Goal: Task Accomplishment & Management: Complete application form

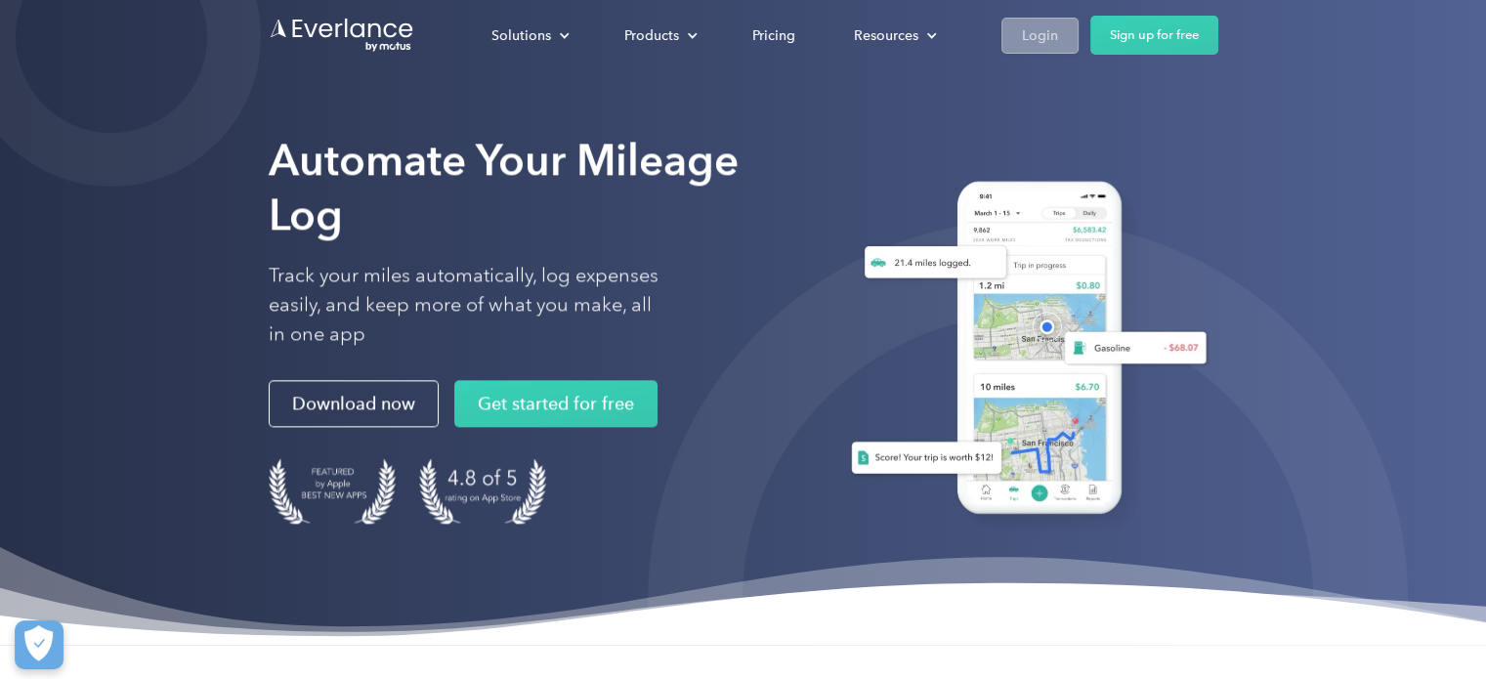
click at [1030, 44] on div "Login" at bounding box center [1040, 35] width 36 height 24
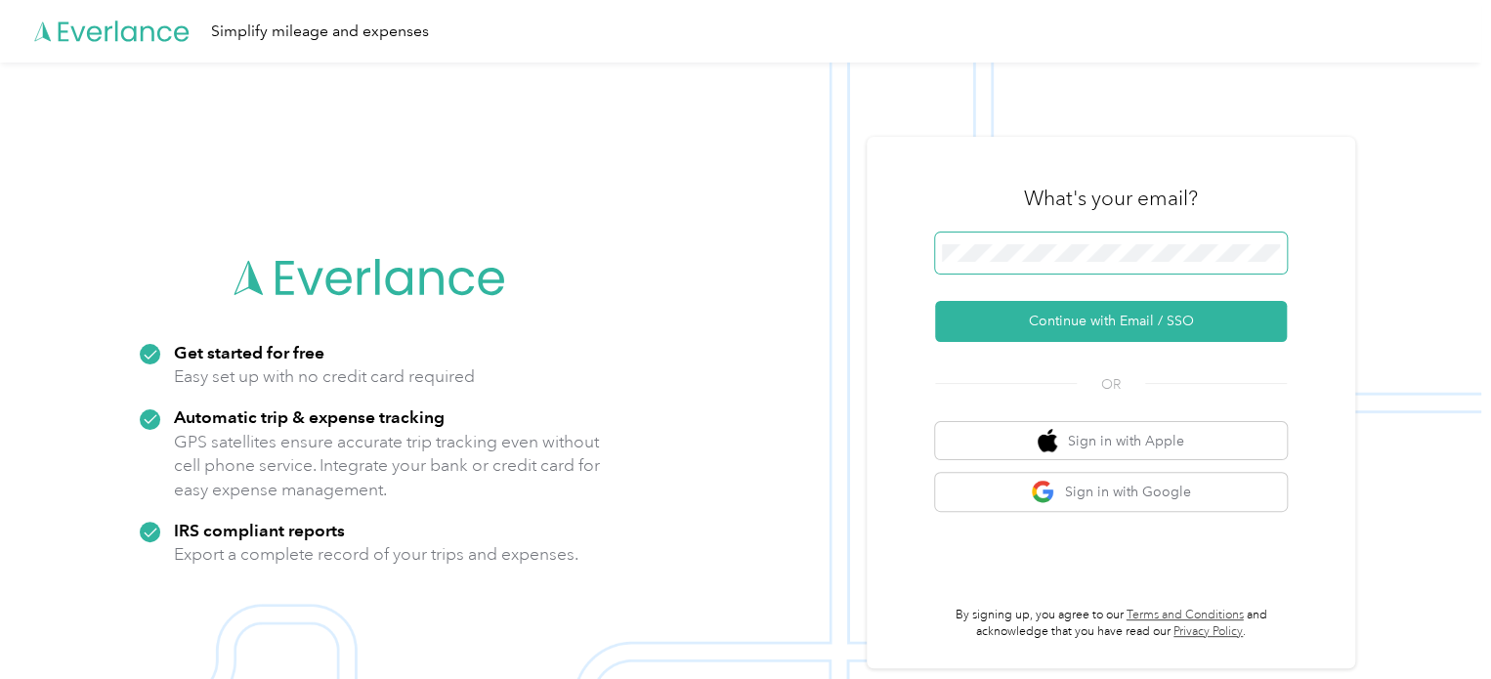
click at [1055, 265] on span at bounding box center [1111, 253] width 352 height 41
click at [1109, 319] on button "Continue with Email / SSO" at bounding box center [1111, 321] width 352 height 41
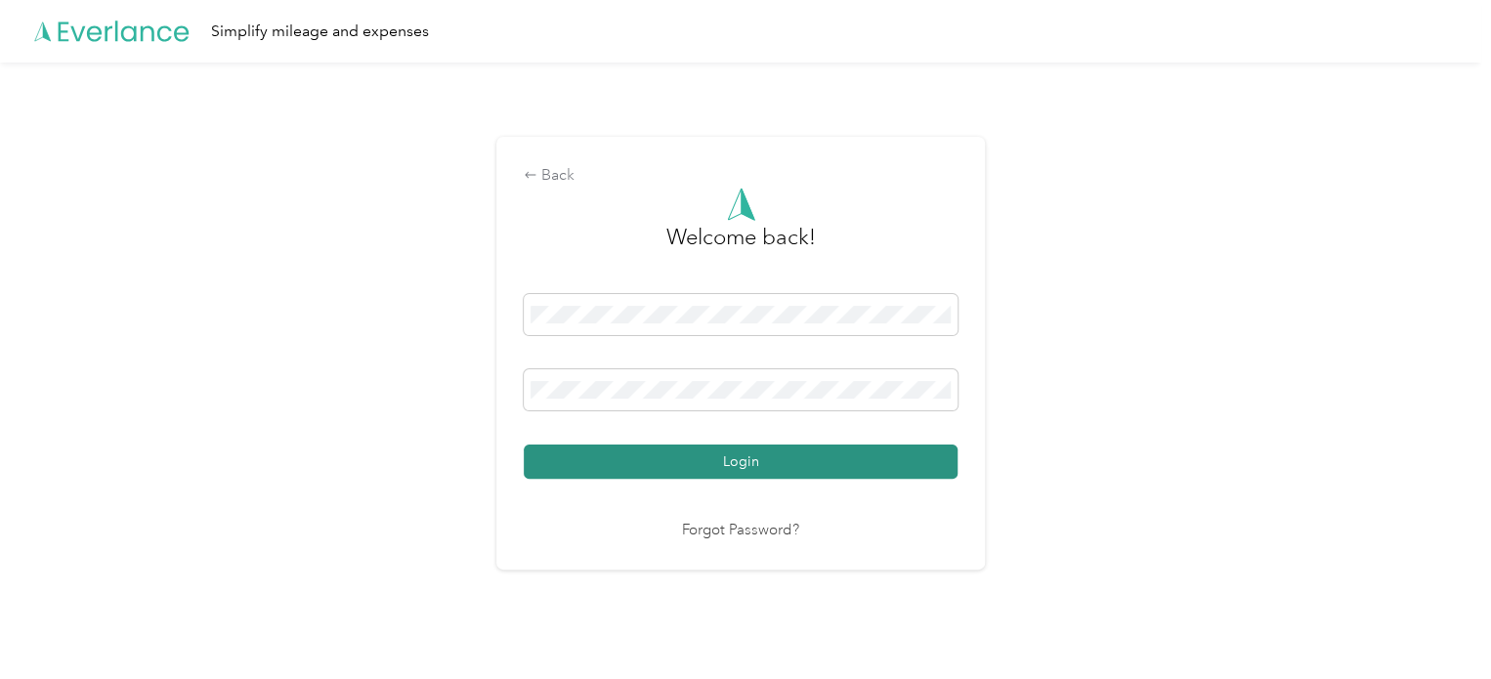
click at [780, 457] on button "Login" at bounding box center [741, 461] width 434 height 34
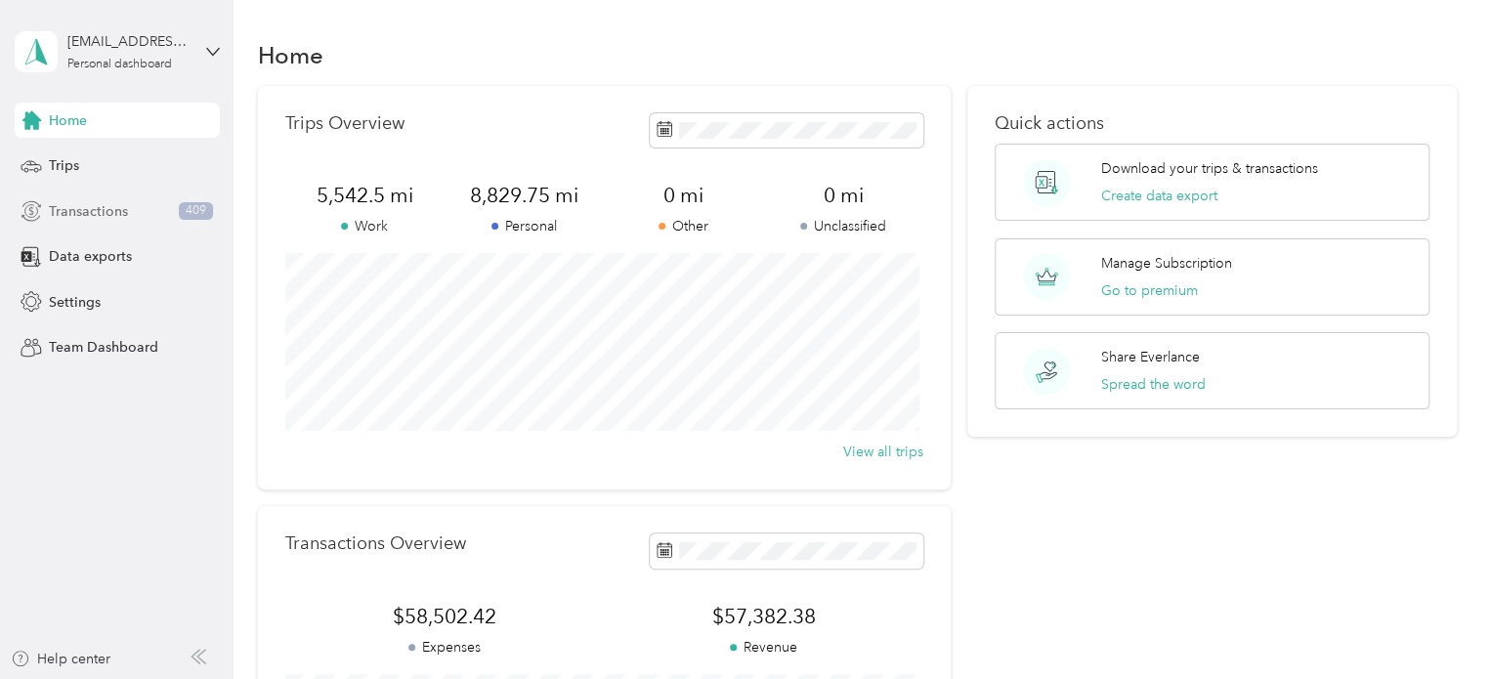
click at [95, 218] on span "Transactions" at bounding box center [88, 211] width 79 height 21
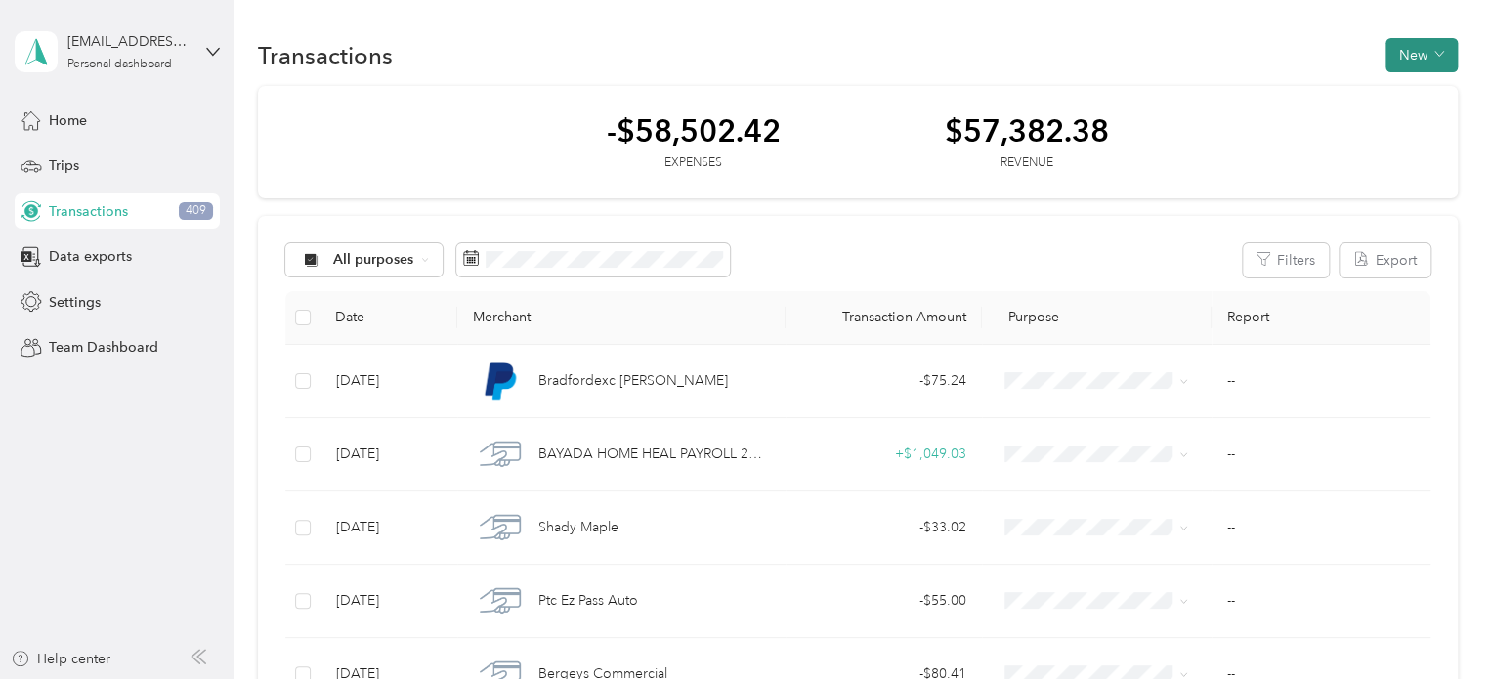
click at [1446, 44] on button "New" at bounding box center [1421, 55] width 72 height 34
click at [1413, 94] on span "Expense" at bounding box center [1410, 91] width 53 height 21
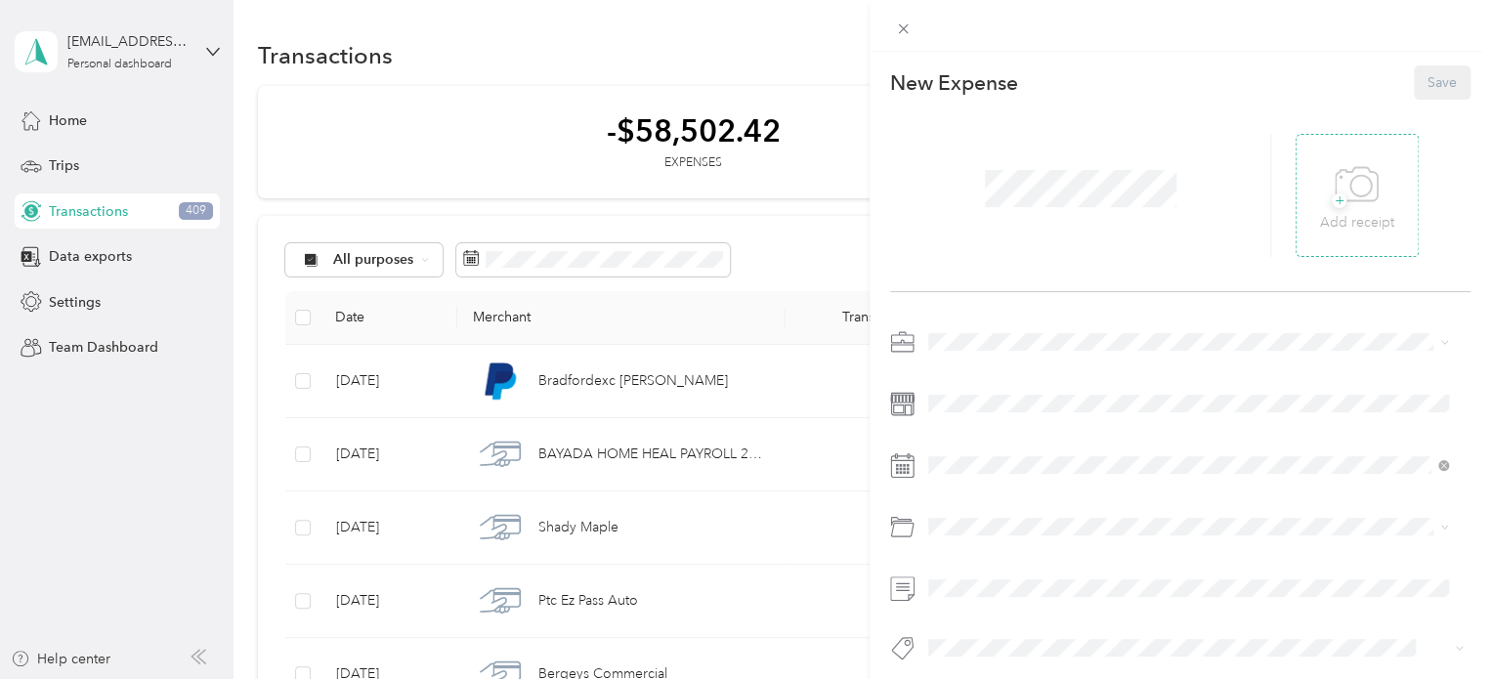
click at [1332, 201] on span "+" at bounding box center [1339, 200] width 15 height 15
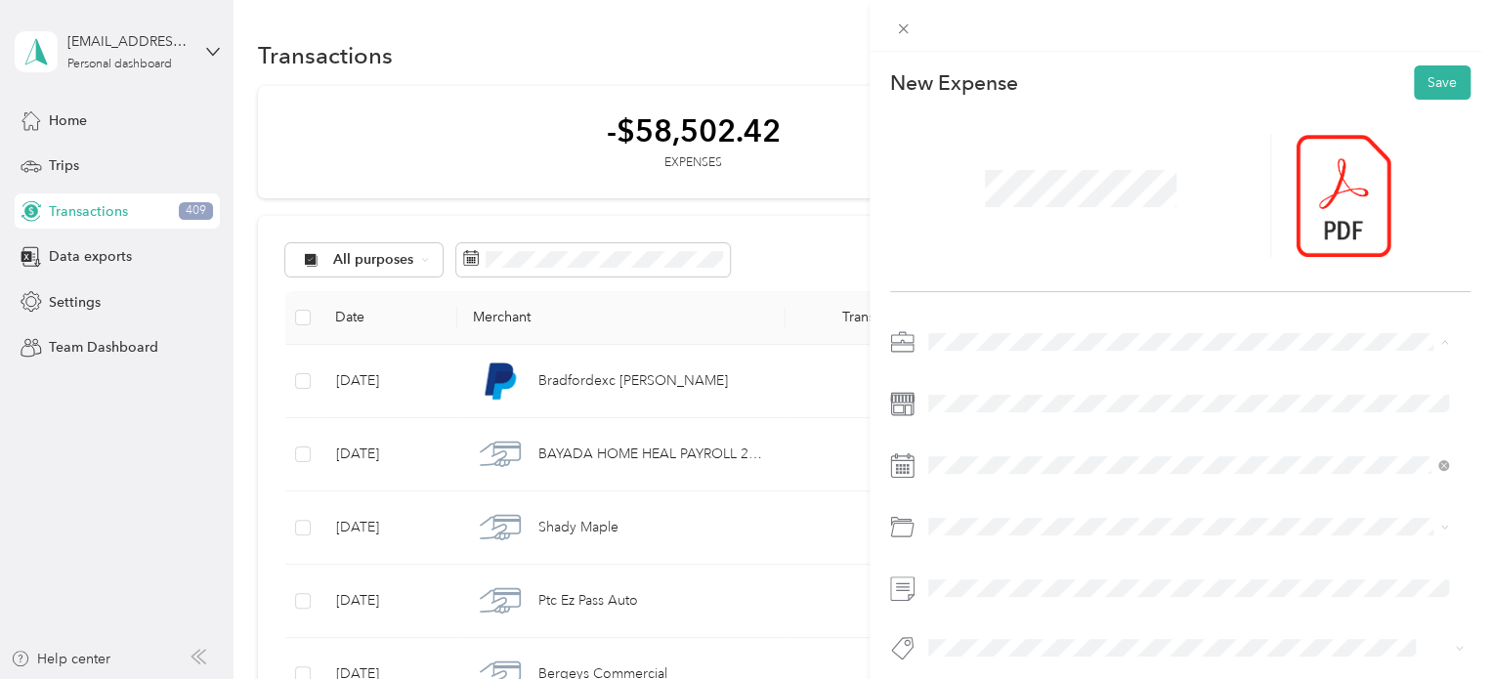
click at [975, 507] on span "Wholesale" at bounding box center [967, 512] width 64 height 17
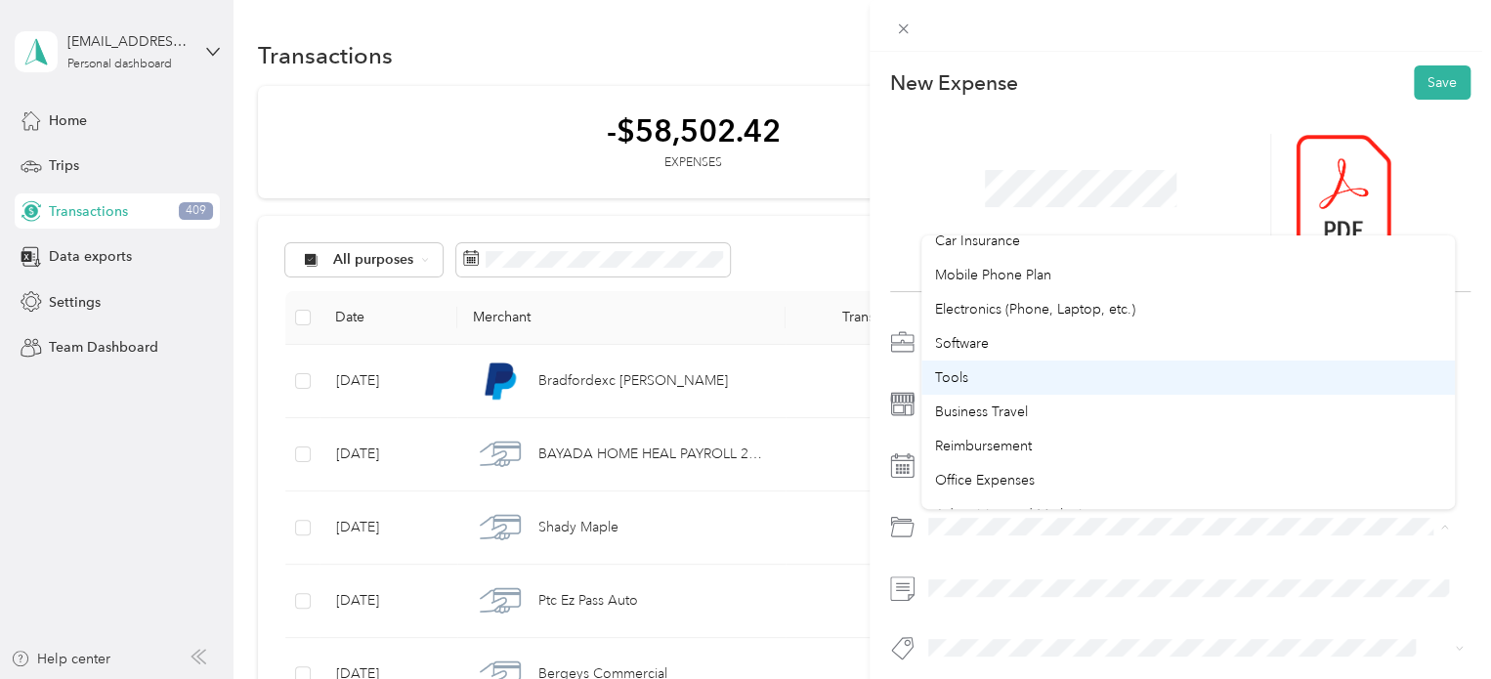
scroll to position [786, 0]
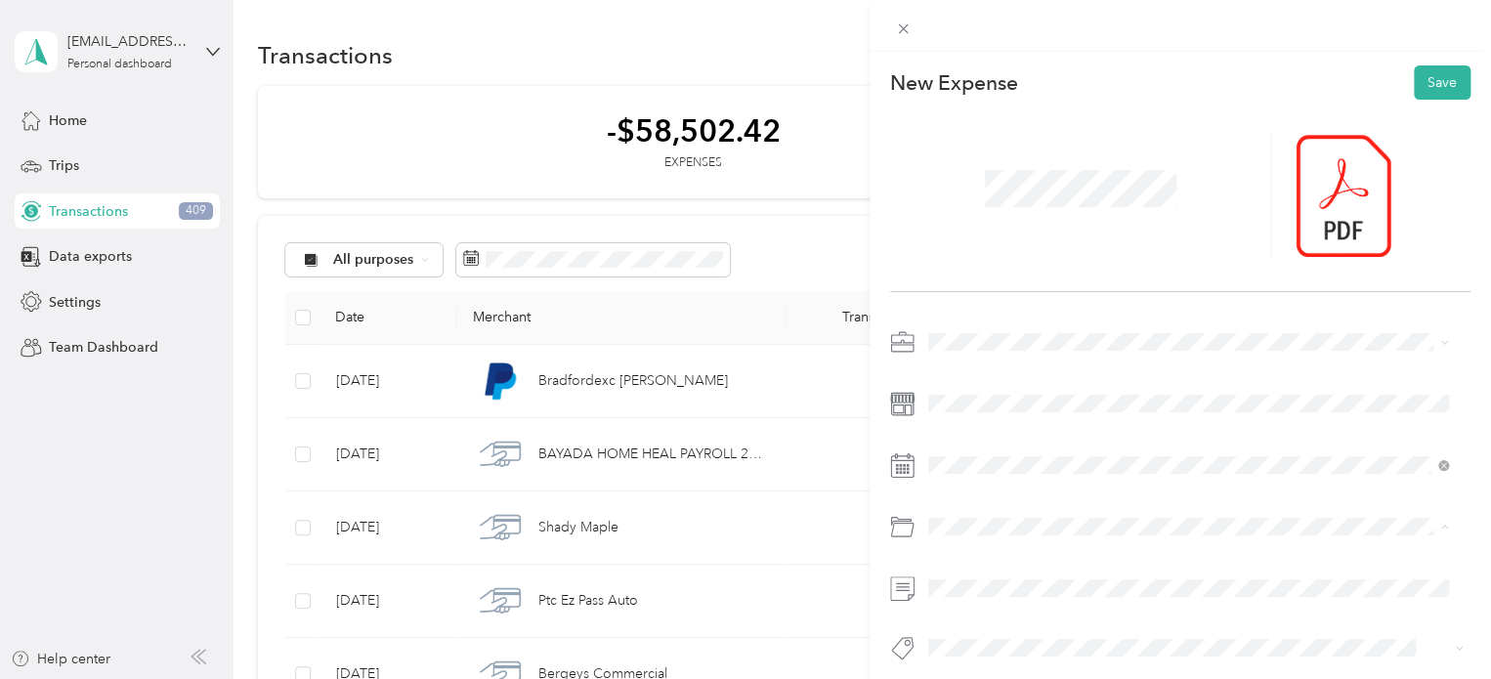
click at [968, 371] on div "Tools" at bounding box center [1188, 375] width 506 height 21
click at [1090, 291] on div at bounding box center [1180, 196] width 580 height 192
click at [985, 616] on button "7673 - Saun Trumark" at bounding box center [1004, 613] width 139 height 24
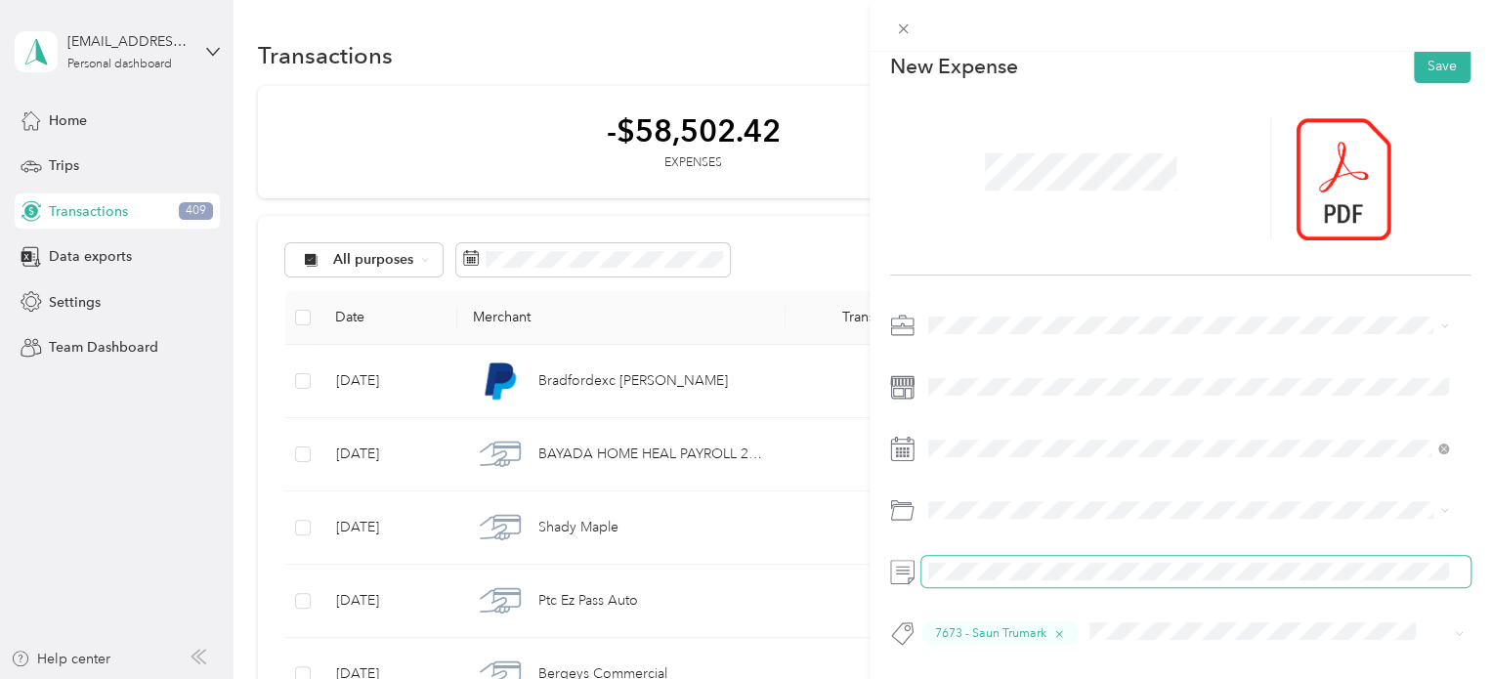
scroll to position [30, 0]
click at [1427, 58] on button "Save" at bounding box center [1442, 66] width 57 height 34
